Goal: Find contact information: Find contact information

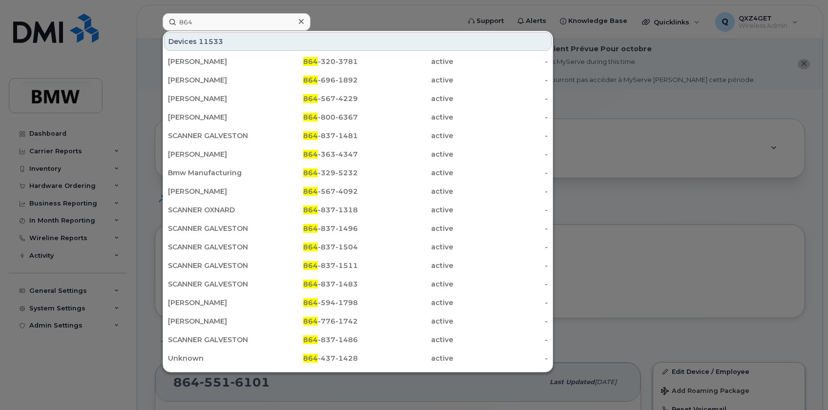
scroll to position [222, 0]
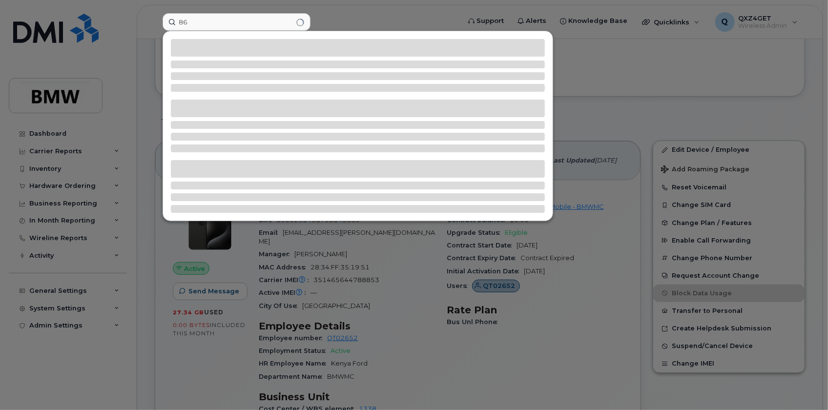
type input "8"
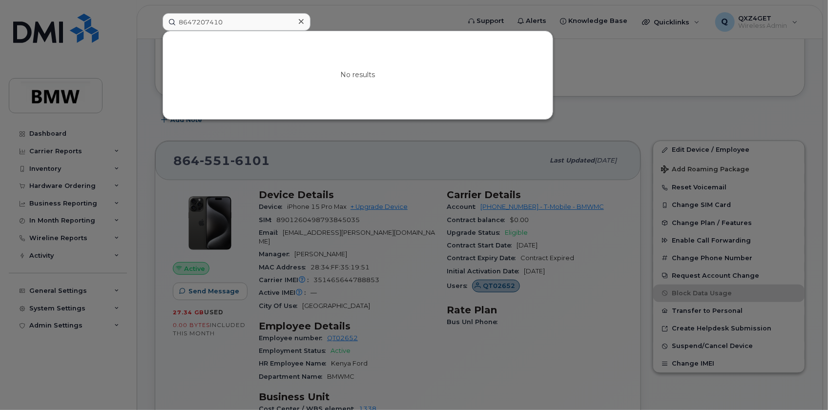
drag, startPoint x: 226, startPoint y: 20, endPoint x: 135, endPoint y: 11, distance: 91.2
click at [155, 13] on div "8647207410 No results" at bounding box center [308, 22] width 306 height 18
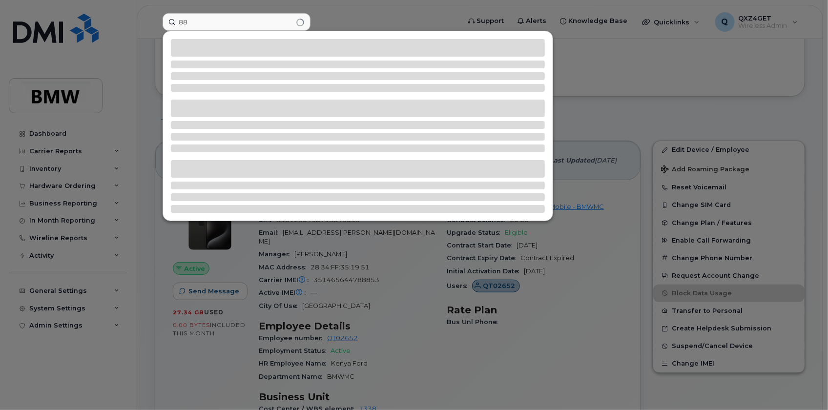
type input "8"
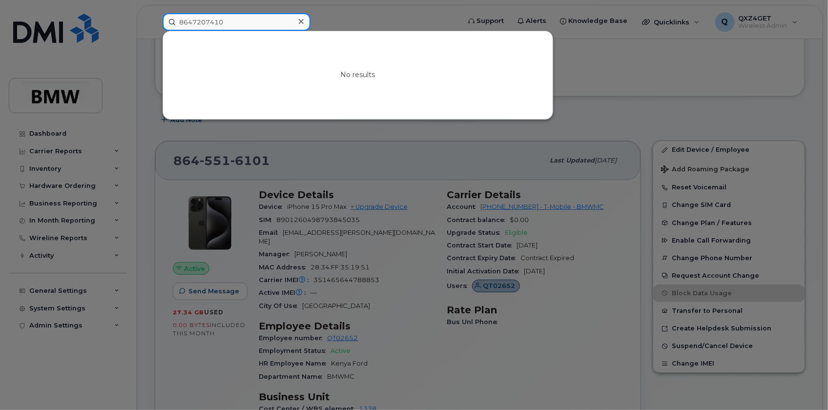
drag, startPoint x: 207, startPoint y: 24, endPoint x: 222, endPoint y: 26, distance: 15.3
click at [208, 24] on input "8647207410" at bounding box center [236, 22] width 148 height 18
drag, startPoint x: 243, startPoint y: 22, endPoint x: 81, endPoint y: 20, distance: 162.0
click at [155, 20] on div "8647207410 No results" at bounding box center [308, 22] width 306 height 18
paste input "485227"
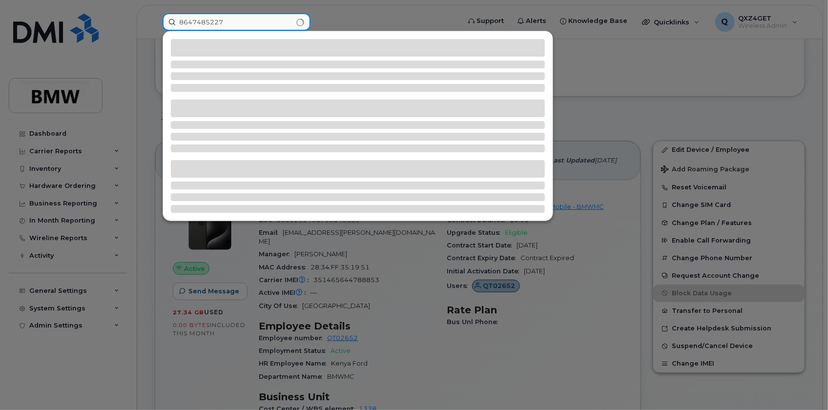
type input "8647485227"
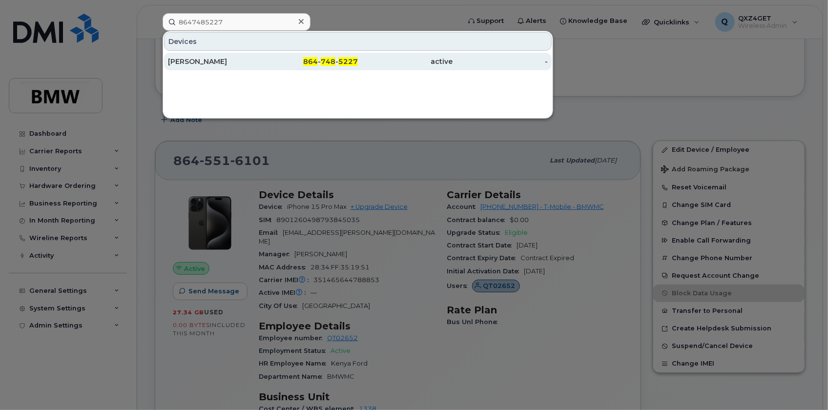
click at [201, 61] on div "[PERSON_NAME]" at bounding box center [215, 62] width 95 height 10
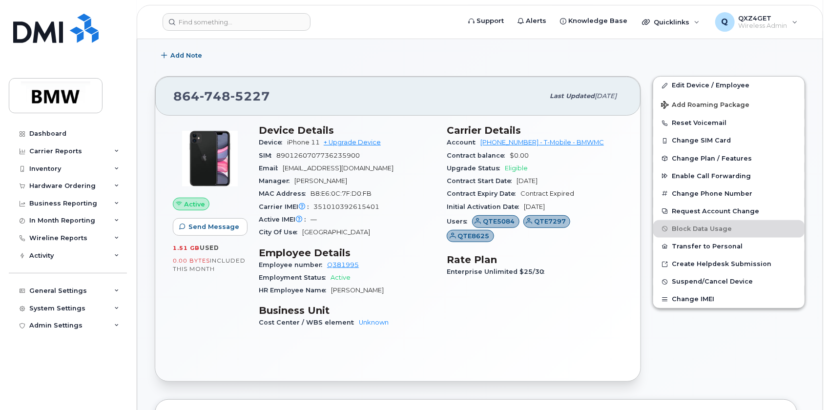
scroll to position [219, 0]
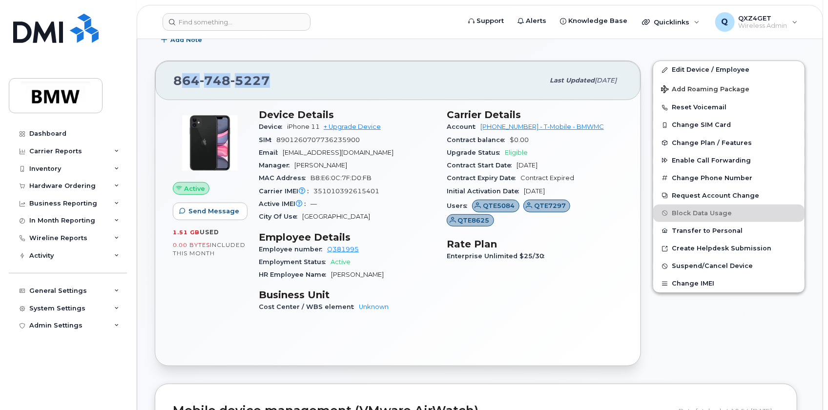
drag, startPoint x: 271, startPoint y: 80, endPoint x: 179, endPoint y: 85, distance: 91.9
click at [179, 85] on div "[PHONE_NUMBER]" at bounding box center [358, 80] width 370 height 20
click at [280, 76] on div "[PHONE_NUMBER]" at bounding box center [358, 80] width 370 height 20
click at [281, 78] on div "[PHONE_NUMBER]" at bounding box center [358, 80] width 370 height 20
drag, startPoint x: 271, startPoint y: 79, endPoint x: 179, endPoint y: 83, distance: 91.8
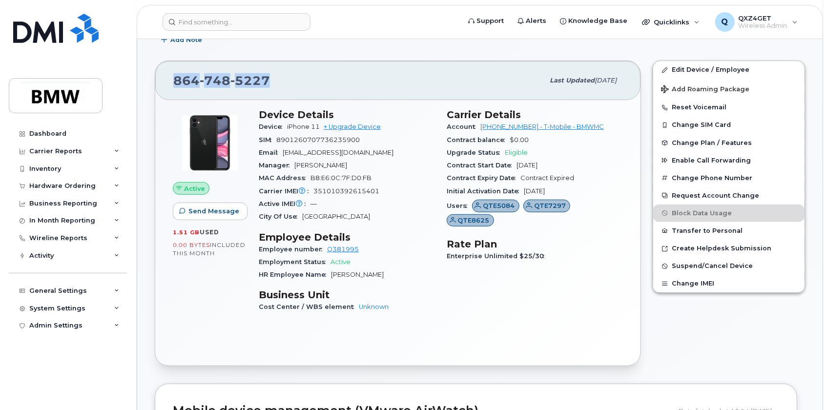
click at [160, 83] on div "[PHONE_NUMBER] Last updated [DATE]" at bounding box center [397, 80] width 485 height 39
copy span "[PHONE_NUMBER]"
click at [218, 21] on input at bounding box center [236, 22] width 148 height 18
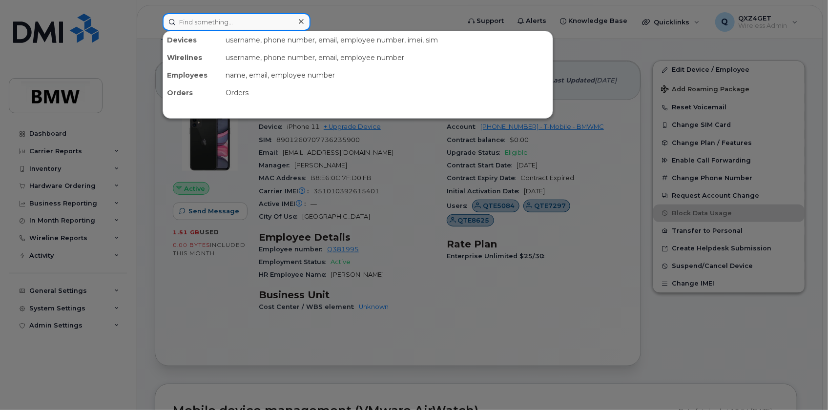
paste input "[PERSON_NAME][EMAIL_ADDRESS][PERSON_NAME][DOMAIN_NAME]"
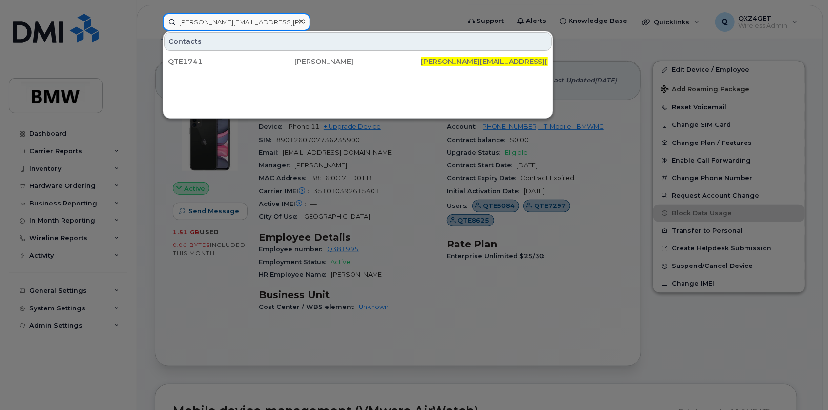
type input "[PERSON_NAME][EMAIL_ADDRESS][PERSON_NAME][DOMAIN_NAME]"
